Goal: Information Seeking & Learning: Learn about a topic

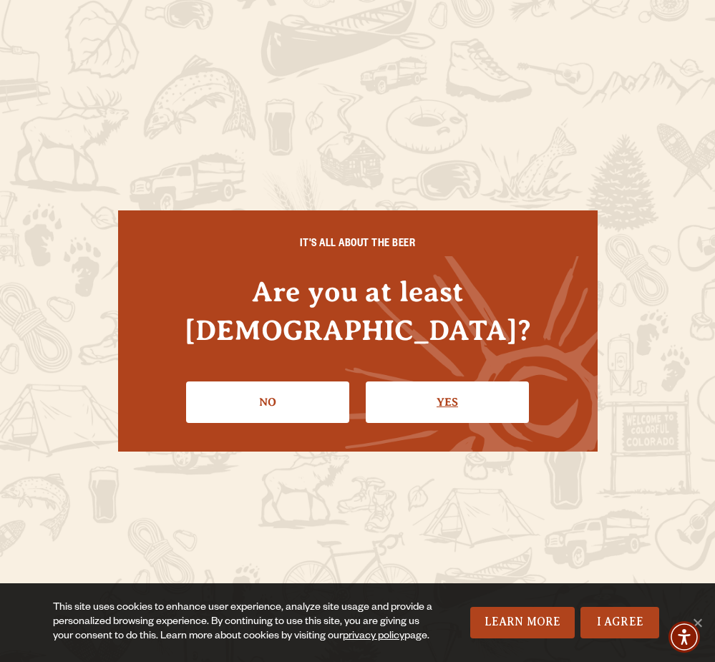
click at [409, 382] on link "Yes" at bounding box center [447, 403] width 163 height 42
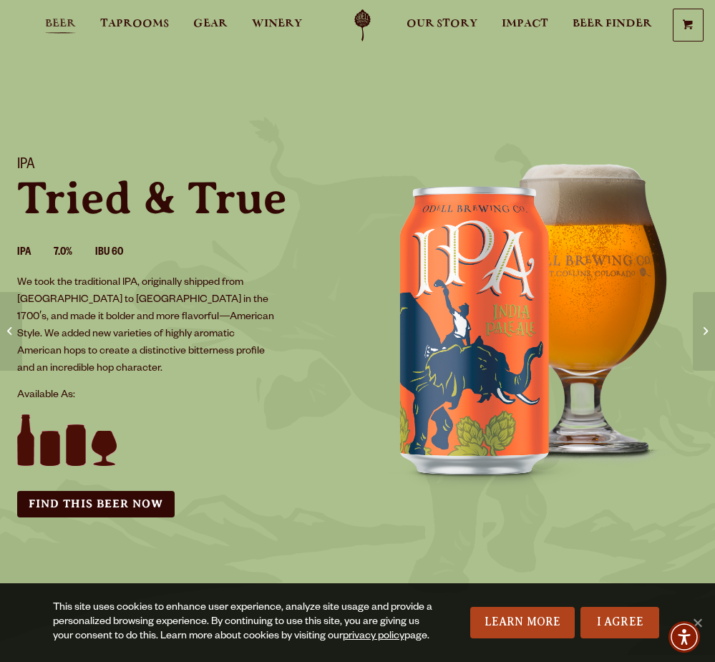
click at [52, 18] on span "Beer" at bounding box center [60, 23] width 31 height 11
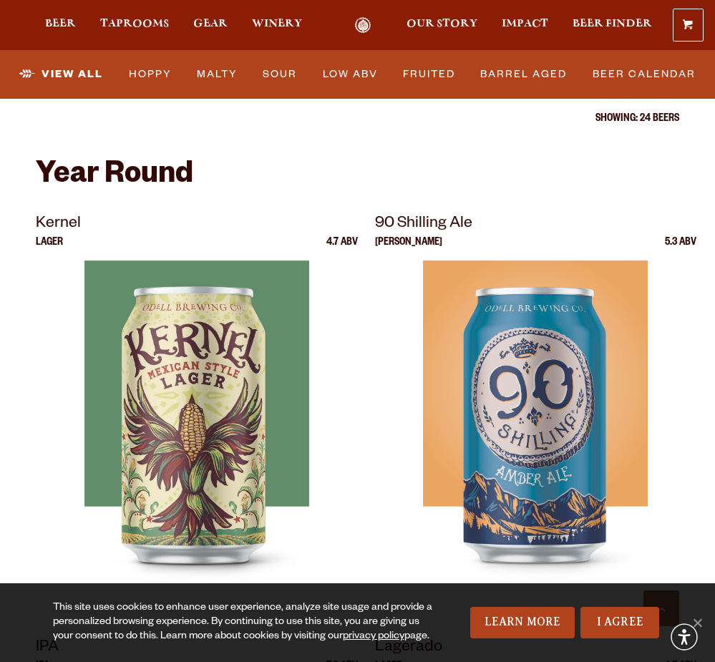
scroll to position [508, 0]
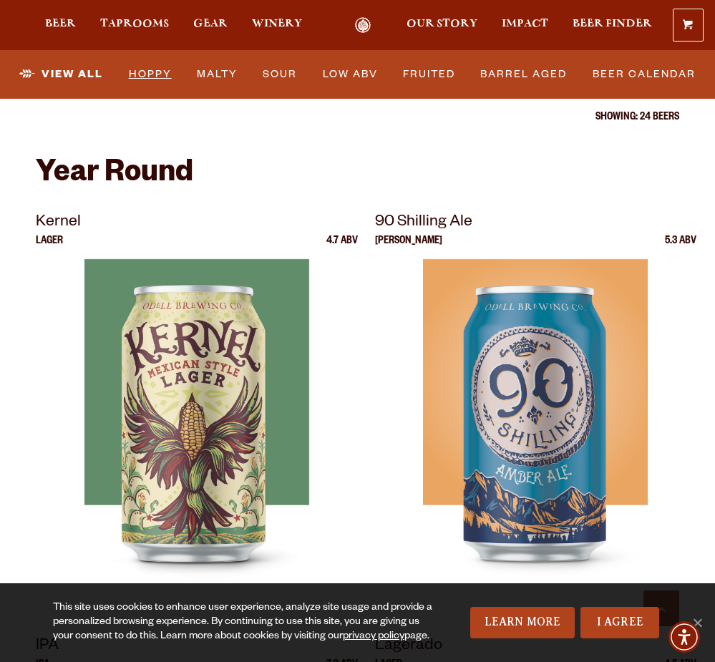
click at [146, 72] on link "Hoppy" at bounding box center [150, 74] width 54 height 33
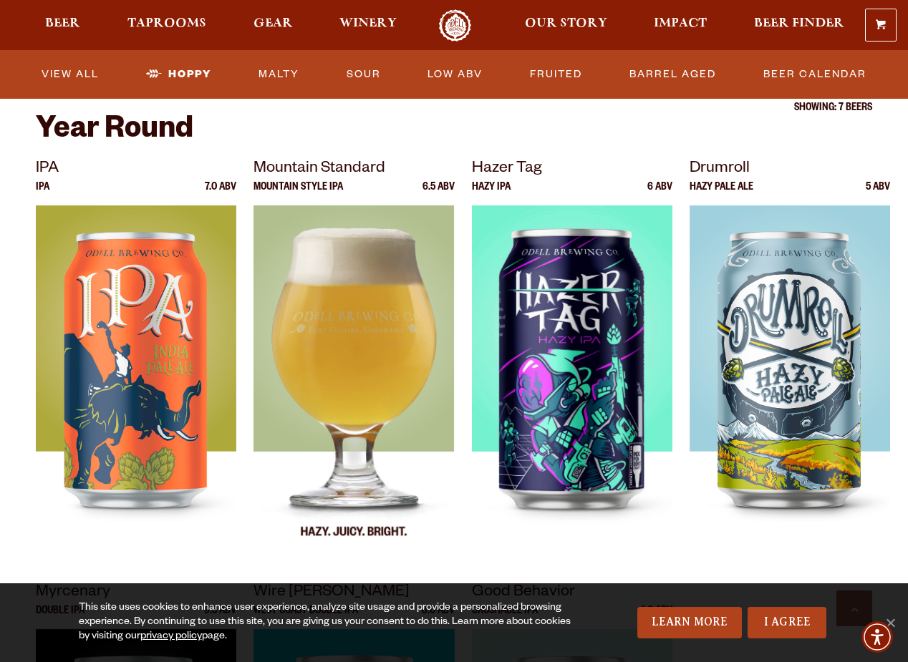
scroll to position [464, 0]
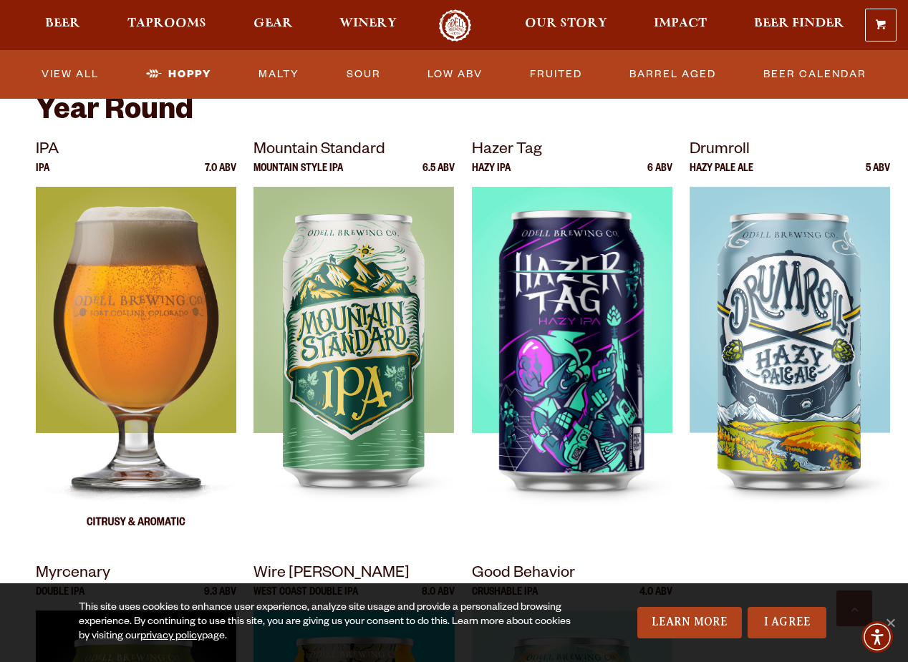
click at [147, 241] on img at bounding box center [136, 366] width 201 height 358
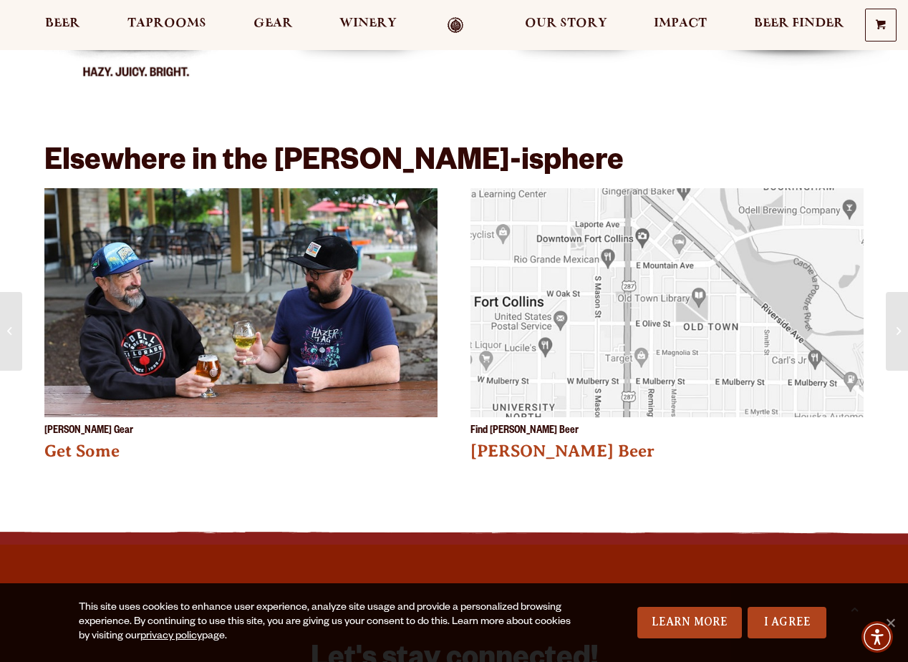
scroll to position [2339, 0]
